Goal: Answer question/provide support: Answer question/provide support

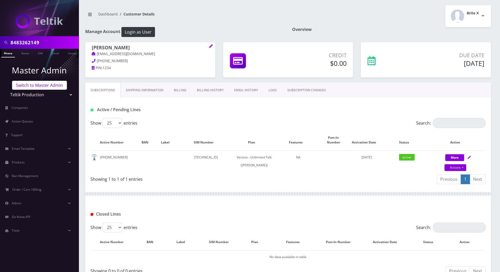
click at [41, 88] on link "Switch to Master Admin" at bounding box center [39, 85] width 55 height 9
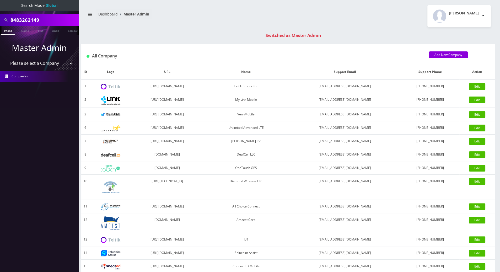
drag, startPoint x: 45, startPoint y: 20, endPoint x: 10, endPoint y: 19, distance: 35.4
click at [10, 19] on div "8483262149" at bounding box center [39, 20] width 76 height 10
drag, startPoint x: 52, startPoint y: 19, endPoint x: 6, endPoint y: 21, distance: 46.2
click at [6, 21] on div "8452130103" at bounding box center [39, 20] width 76 height 10
type input "8452130103"
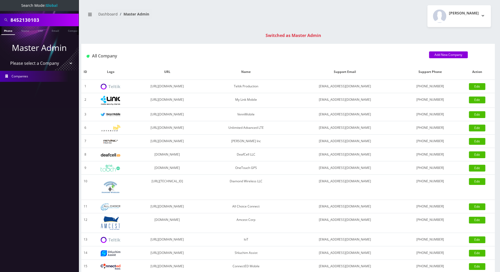
click at [10, 30] on link "Phone" at bounding box center [8, 30] width 14 height 9
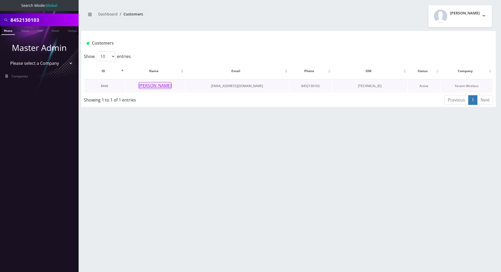
click at [159, 86] on button "Berish Kozicki" at bounding box center [155, 85] width 33 height 7
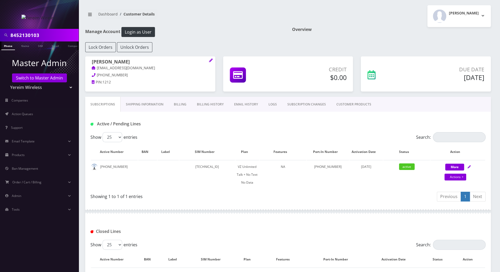
click at [282, 206] on div at bounding box center [288, 211] width 406 height 16
click at [276, 128] on div "Active / Pending Lines" at bounding box center [288, 122] width 406 height 20
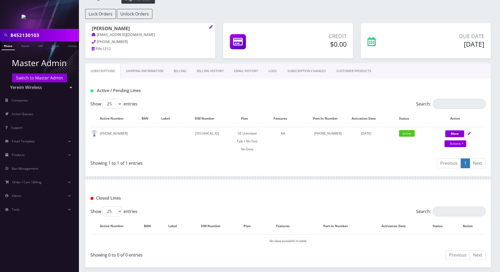
scroll to position [53, 0]
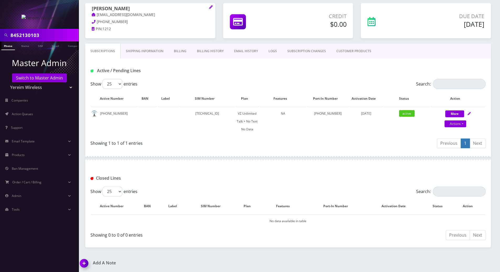
click at [84, 263] on img at bounding box center [84, 264] width 15 height 15
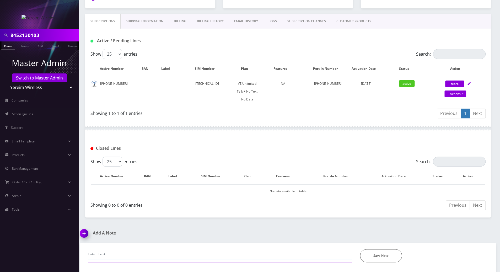
click at [185, 255] on input "text" at bounding box center [220, 254] width 264 height 10
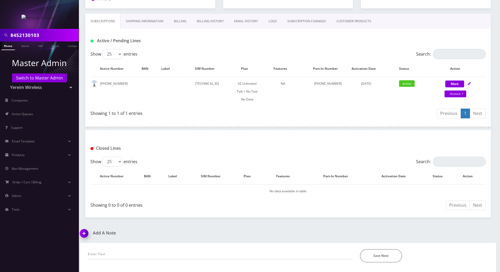
click at [226, 222] on div "8452130103 Phone Name SIM Email Company Customer Dashboard Customer Details Shi…" at bounding box center [288, 95] width 424 height 356
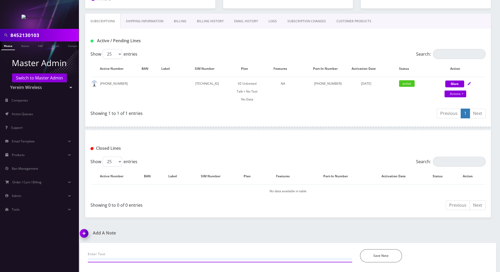
click at [191, 252] on input "text" at bounding box center [220, 254] width 264 height 10
type input "called for hs vm not working, chatted selectel rep to reset it"
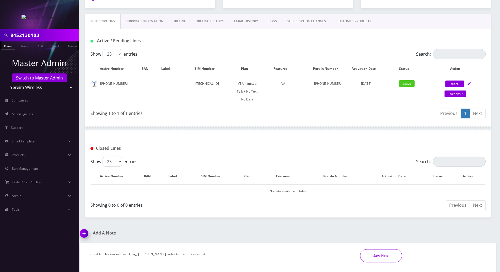
click at [366, 254] on button "Save Note" at bounding box center [381, 255] width 42 height 13
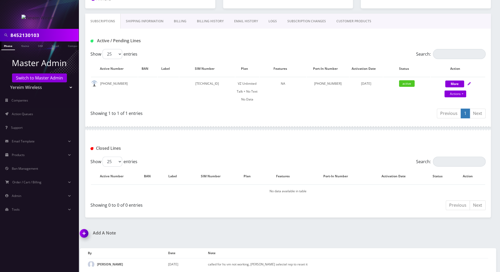
click at [222, 230] on h1 "Add A Note" at bounding box center [182, 232] width 204 height 5
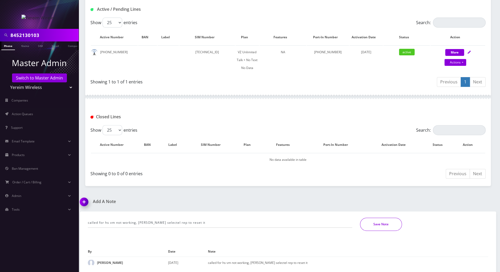
click at [381, 225] on button "Save Note" at bounding box center [381, 224] width 42 height 13
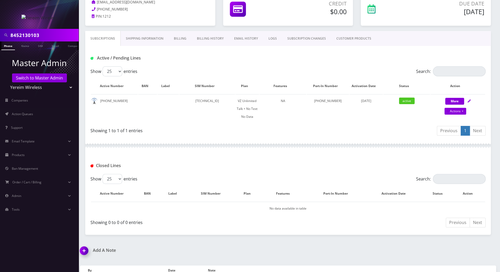
scroll to position [27, 0]
